Goal: Navigation & Orientation: Find specific page/section

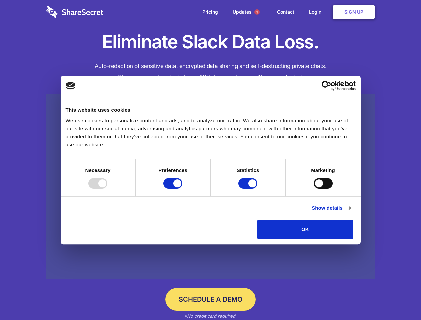
click at [107, 189] on div at bounding box center [97, 183] width 19 height 11
click at [182, 189] on input "Preferences" at bounding box center [172, 183] width 19 height 11
checkbox input "false"
click at [249, 189] on input "Statistics" at bounding box center [247, 183] width 19 height 11
checkbox input "false"
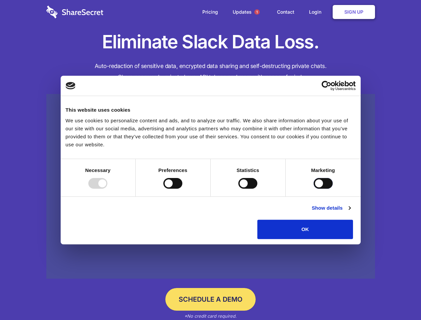
click at [314, 189] on input "Marketing" at bounding box center [323, 183] width 19 height 11
checkbox input "true"
click at [351, 212] on link "Show details" at bounding box center [331, 208] width 39 height 8
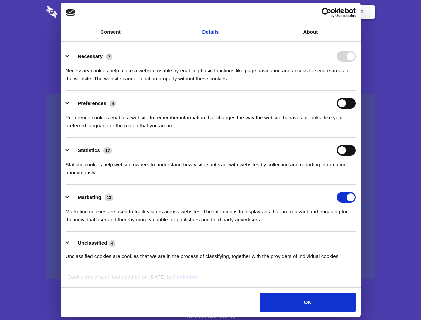
click at [356, 91] on li "Necessary 7 Necessary cookies help make a website usable by enabling basic func…" at bounding box center [211, 67] width 290 height 47
click at [257, 12] on span "1" at bounding box center [256, 11] width 5 height 5
